Goal: Task Accomplishment & Management: Manage account settings

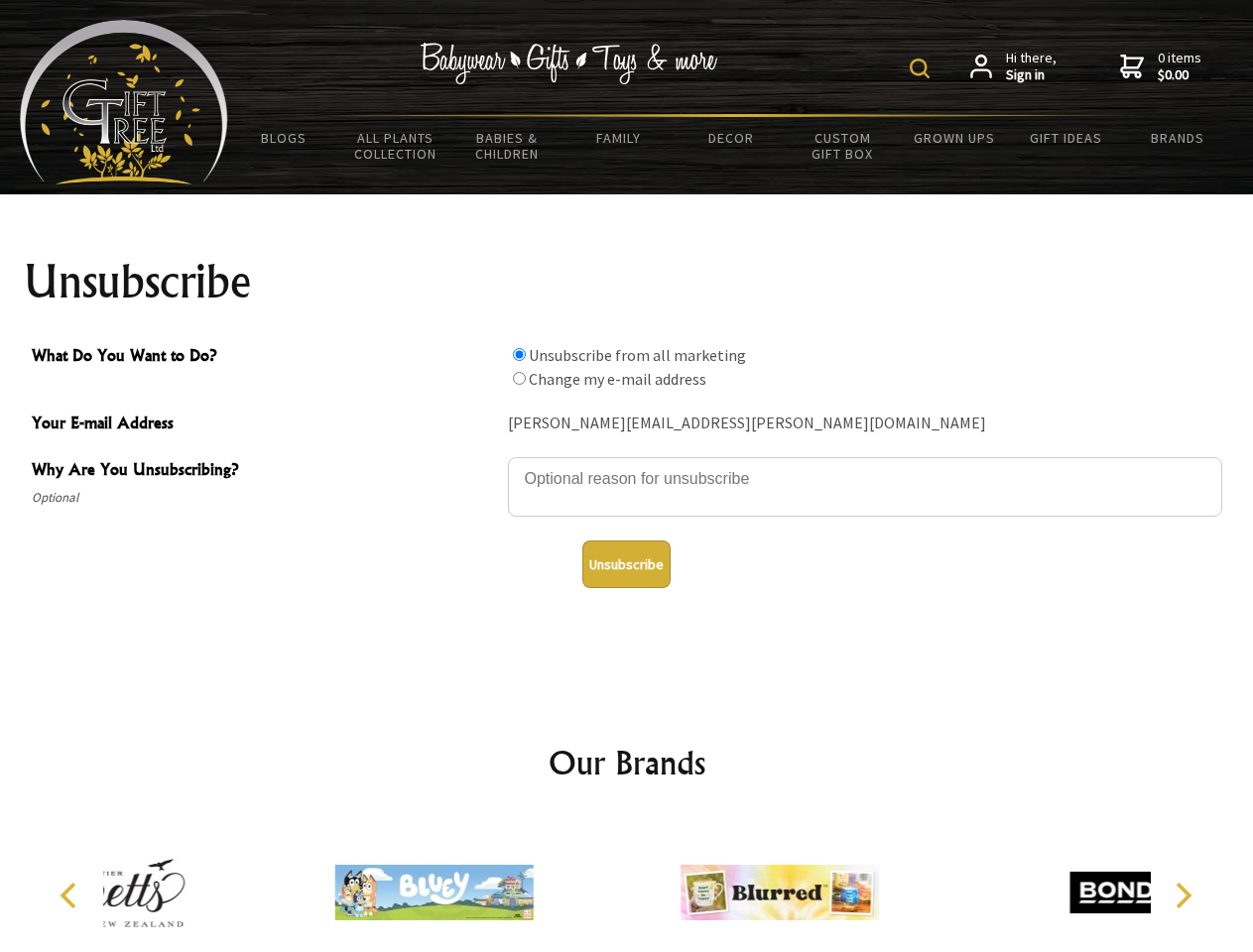
click at [923, 68] on img at bounding box center [920, 68] width 20 height 20
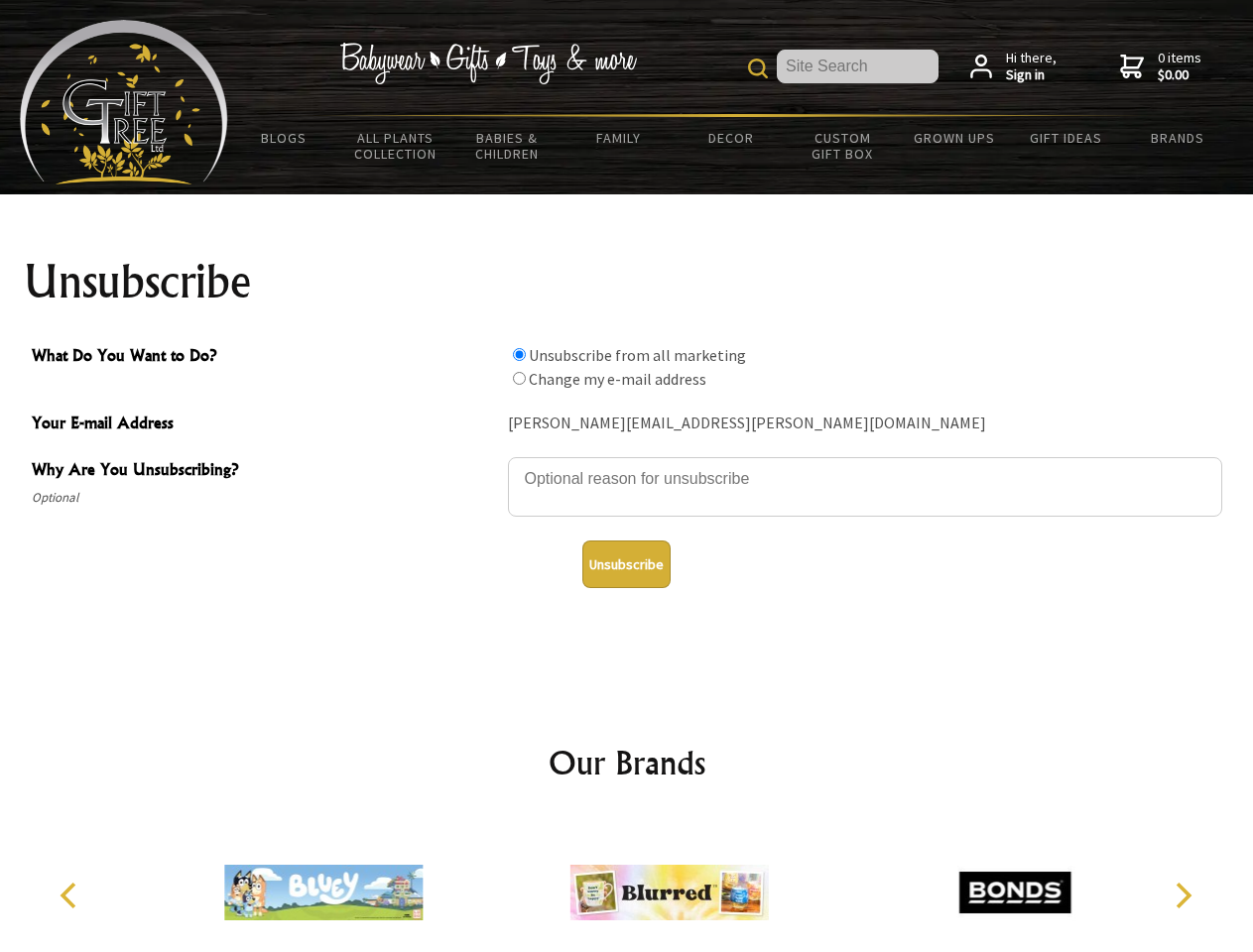
click at [627, 464] on textarea "Why Are You Unsubscribing?" at bounding box center [865, 487] width 714 height 60
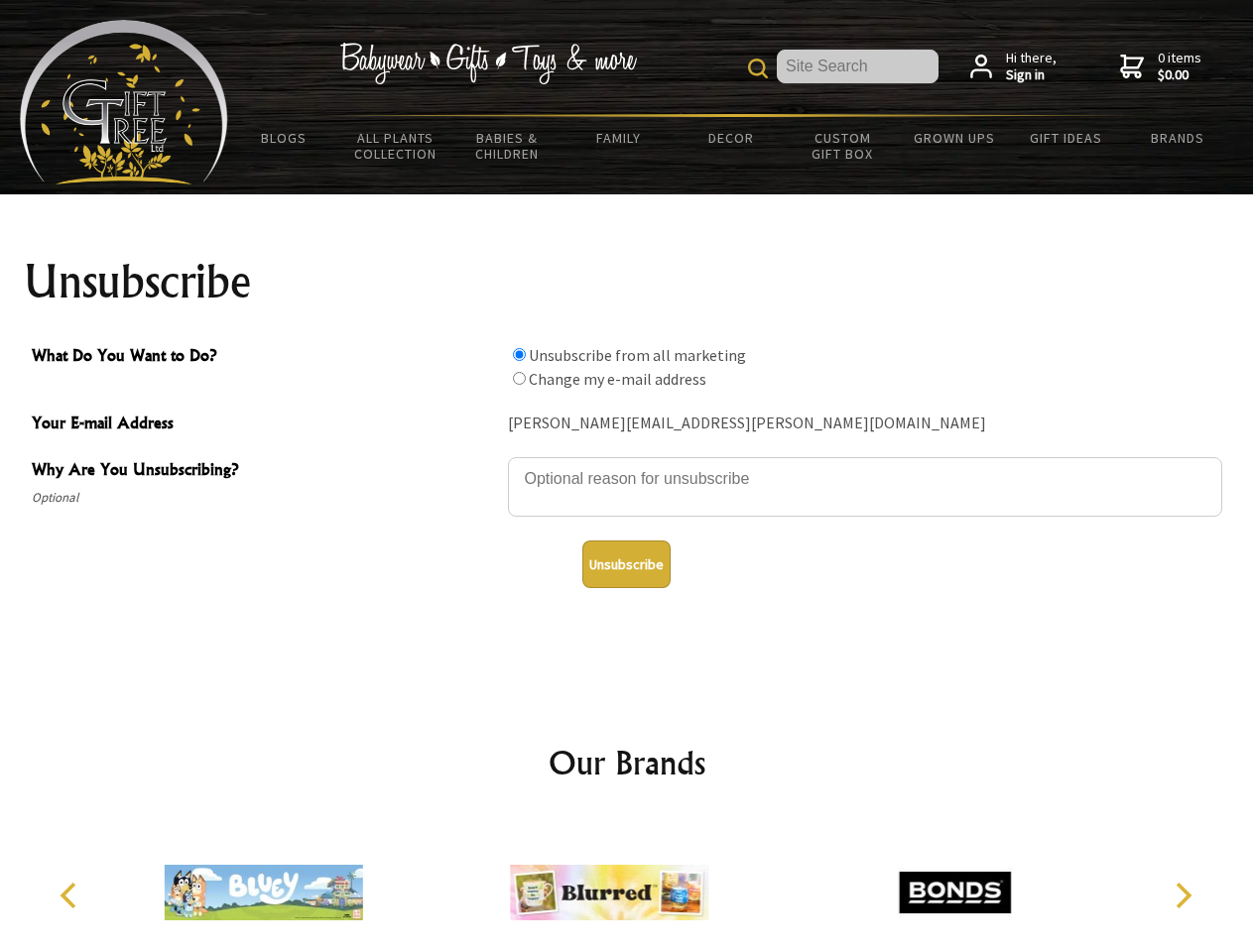
click at [519, 354] on input "What Do You Want to Do?" at bounding box center [519, 354] width 13 height 13
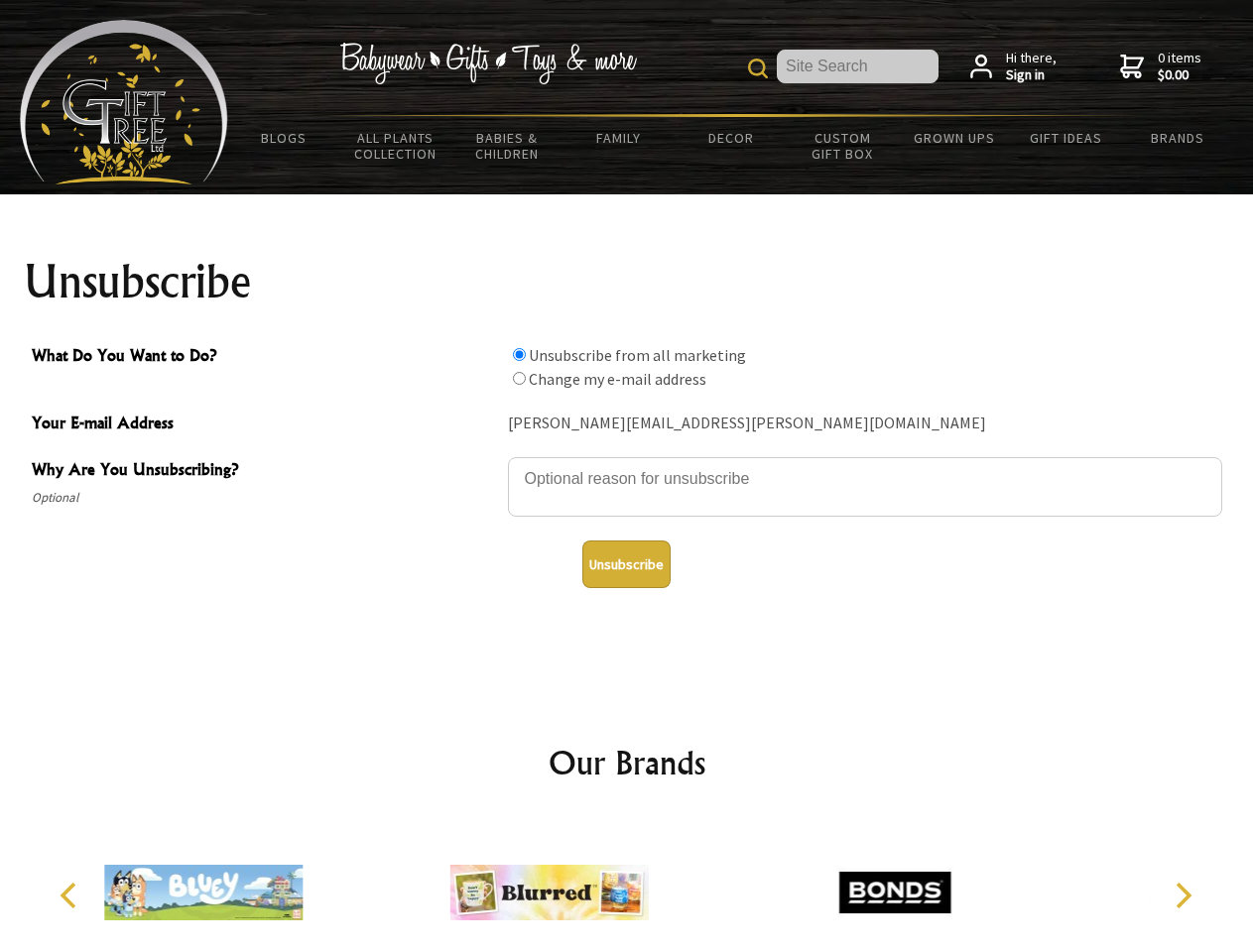
click at [519, 378] on input "What Do You Want to Do?" at bounding box center [519, 378] width 13 height 13
radio input "true"
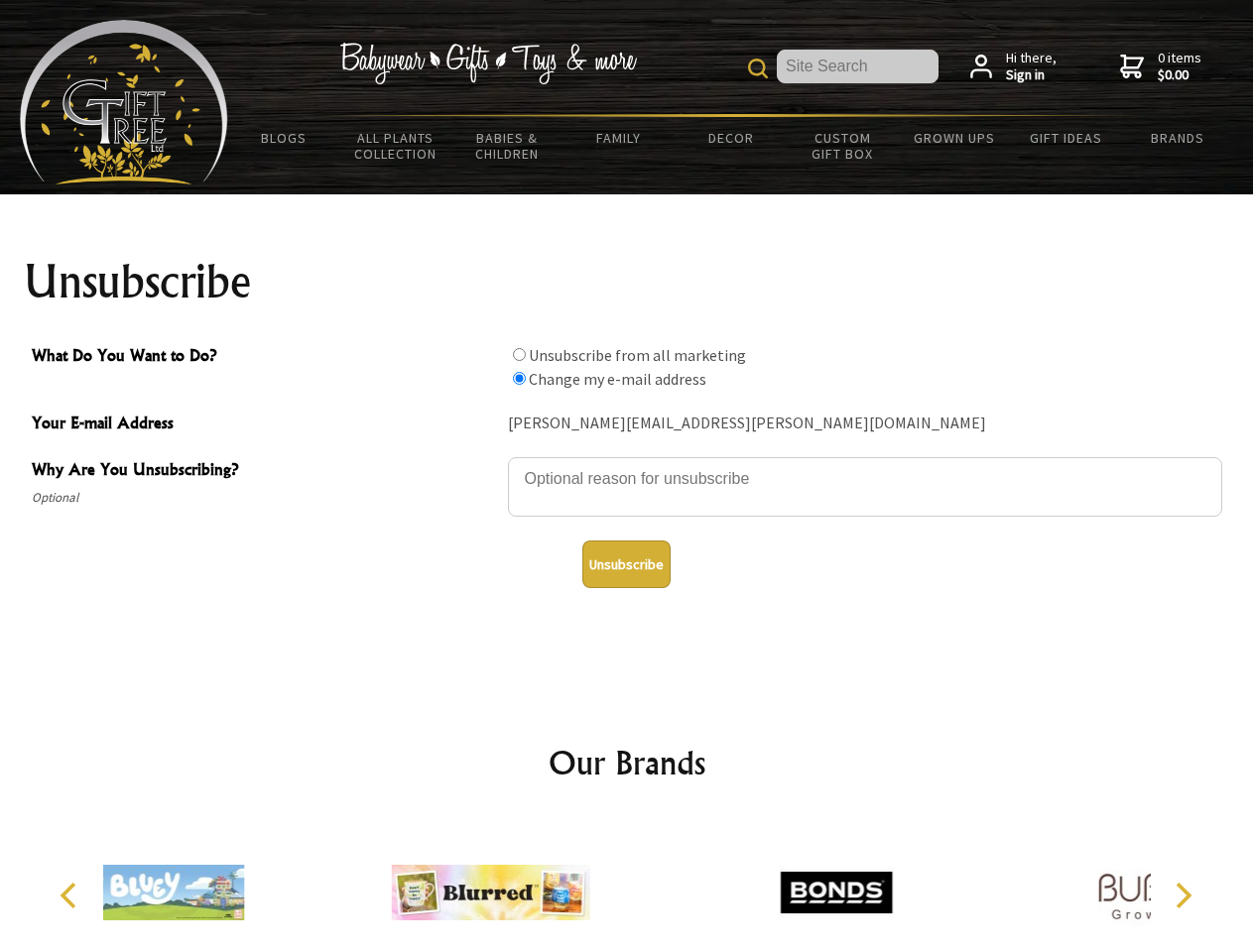
click at [626, 564] on button "Unsubscribe" at bounding box center [626, 564] width 88 height 48
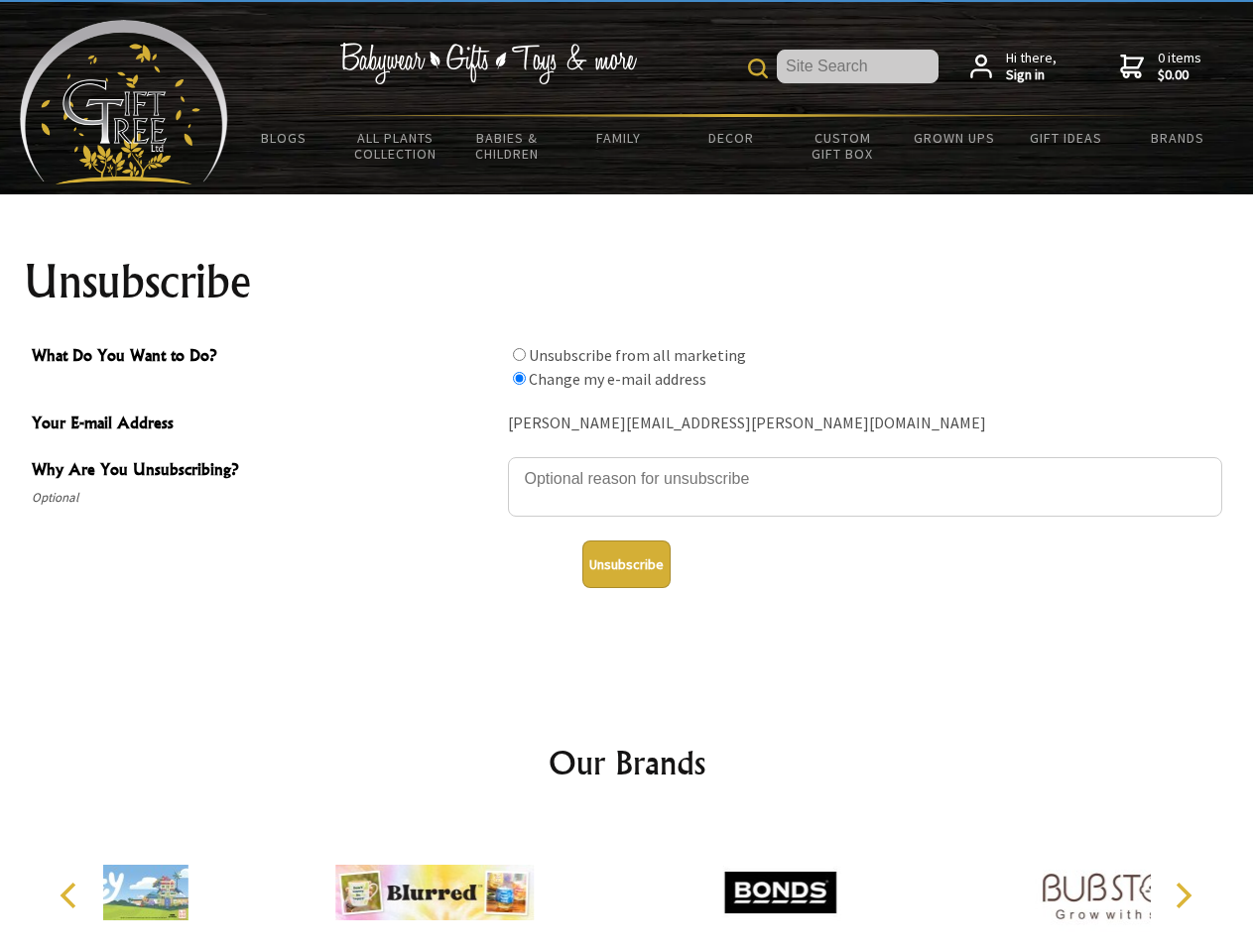
click at [627, 885] on div at bounding box center [780, 895] width 345 height 155
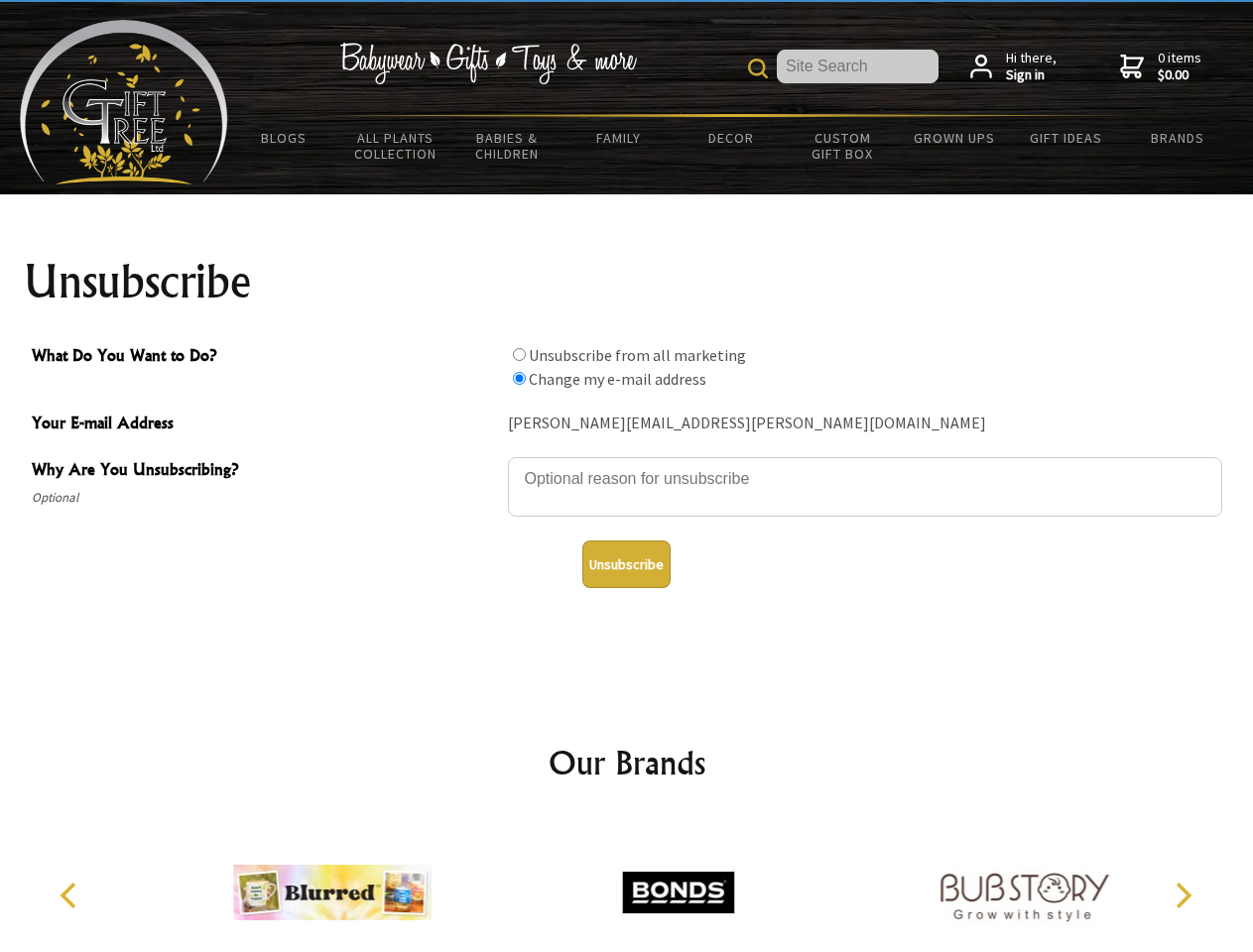
click at [71, 895] on icon "Previous" at bounding box center [70, 895] width 26 height 26
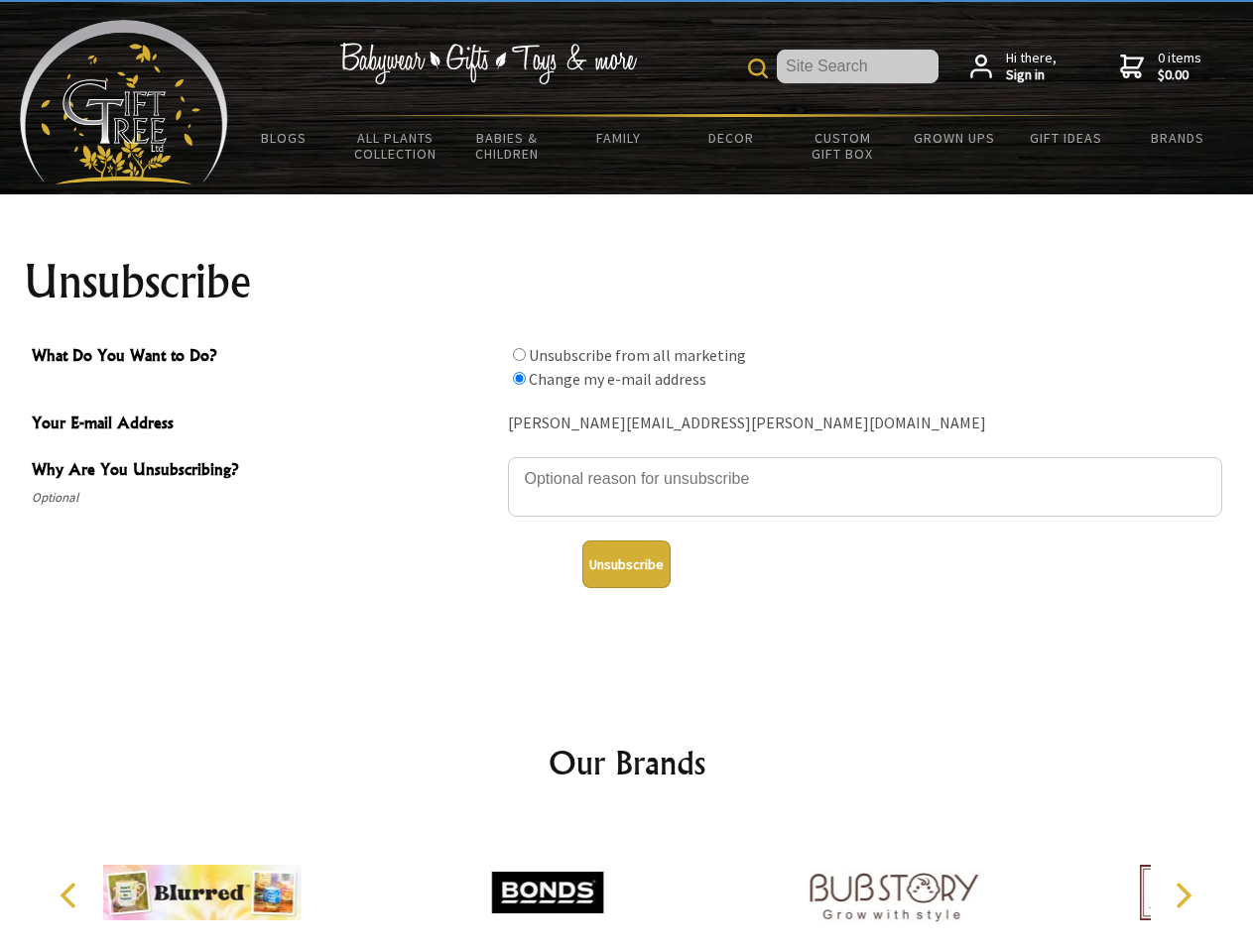
click at [1183, 895] on icon "Next" at bounding box center [1182, 895] width 26 height 26
